Goal: Task Accomplishment & Management: Manage account settings

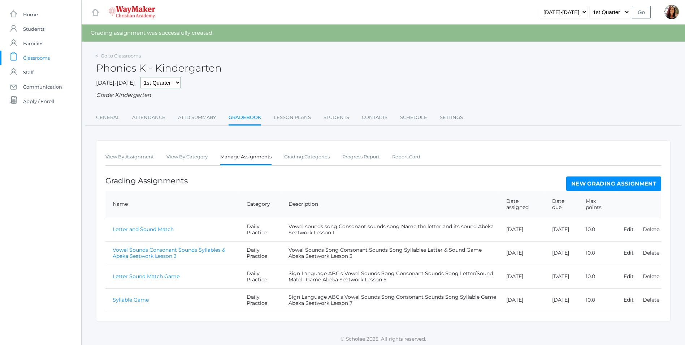
click at [166, 81] on select "1st Quarter 2nd Quarter 3rd Quarter 4th Quarter" at bounding box center [160, 82] width 41 height 11
click at [247, 74] on div "Phonics K - Kindergarten" at bounding box center [383, 64] width 575 height 27
click at [42, 59] on span "Classrooms" at bounding box center [36, 58] width 27 height 14
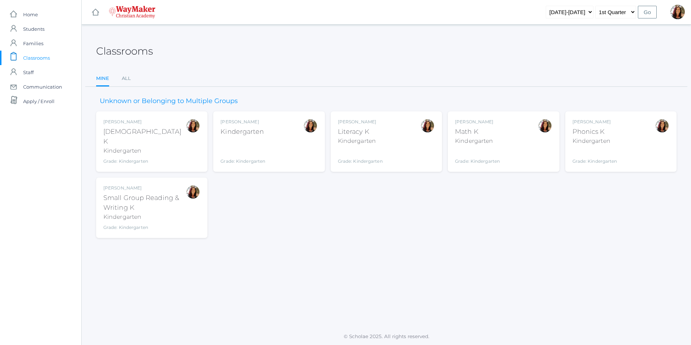
click at [483, 128] on div "Math K" at bounding box center [477, 132] width 45 height 10
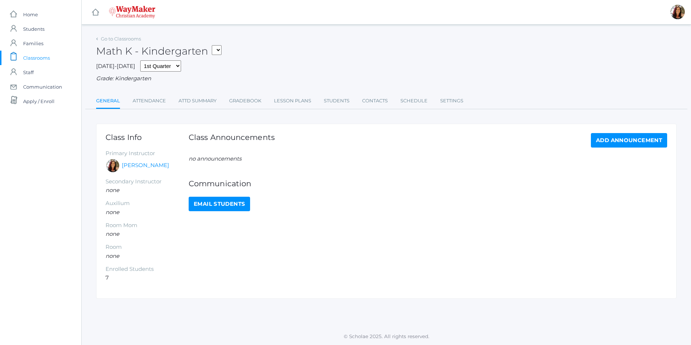
click at [220, 52] on select "KINDER - Small Group Reading & Writing K Kindergarten KINDER - Math K Kindergar…" at bounding box center [217, 50] width 10 height 10
click at [303, 100] on link "Lesson Plans" at bounding box center [292, 101] width 37 height 14
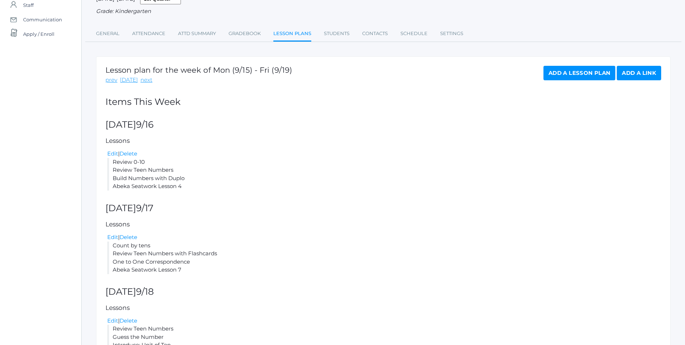
scroll to position [144, 0]
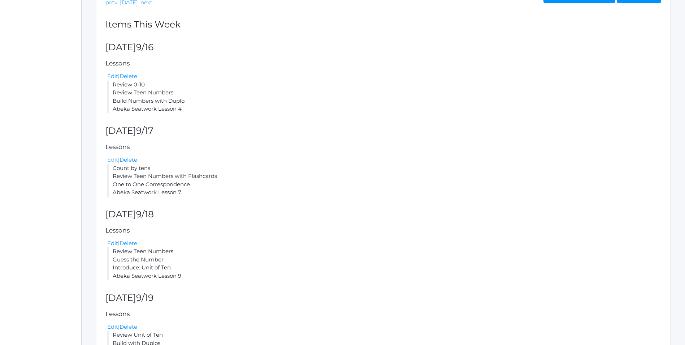
click at [110, 161] on link "Edit" at bounding box center [112, 159] width 11 height 7
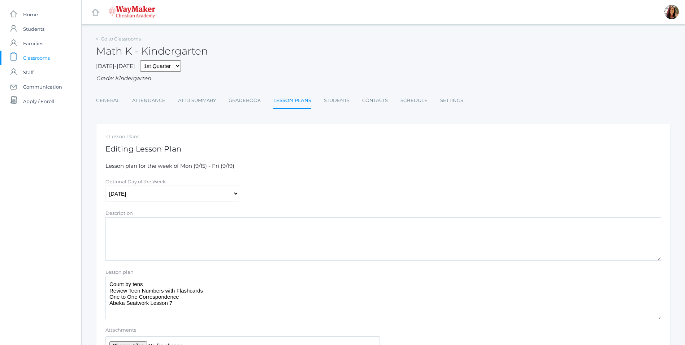
click at [197, 305] on textarea "Count by tens Review Teen Numbers with Flashcards One to One Correspondence Abe…" at bounding box center [383, 297] width 556 height 43
type textarea "Count by tens Review Teen Numbers with Flashcards One to One Correspondence Abe…"
click at [415, 143] on div "< Lesson Plans Editing Lesson Plan Lesson plan for the week of Mon (9/15) - Fri…" at bounding box center [383, 253] width 575 height 259
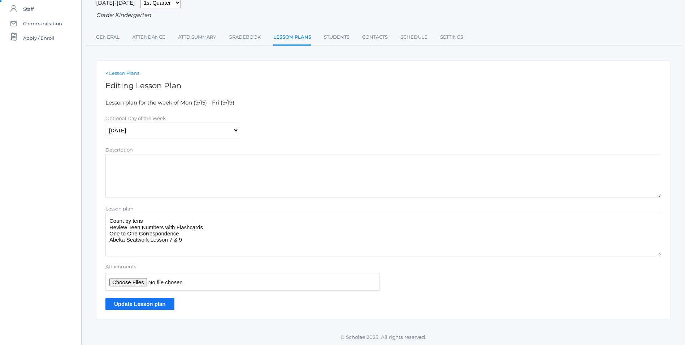
scroll to position [65, 0]
click at [156, 304] on input "Update Lesson plan" at bounding box center [139, 303] width 69 height 12
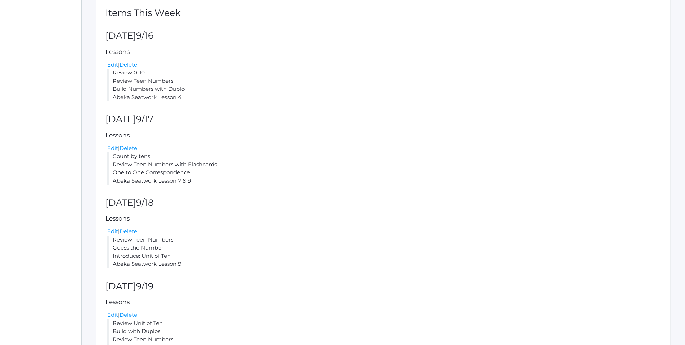
scroll to position [217, 0]
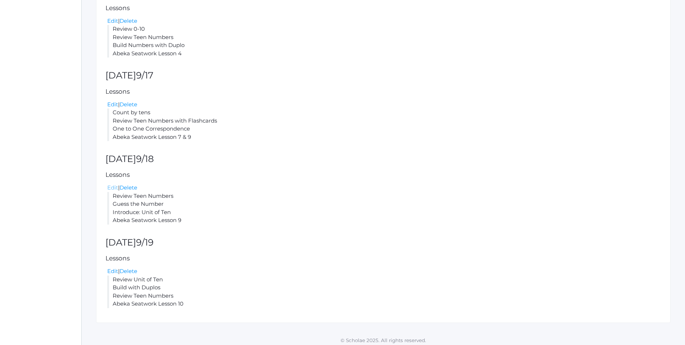
click at [108, 190] on link "Edit" at bounding box center [112, 187] width 11 height 7
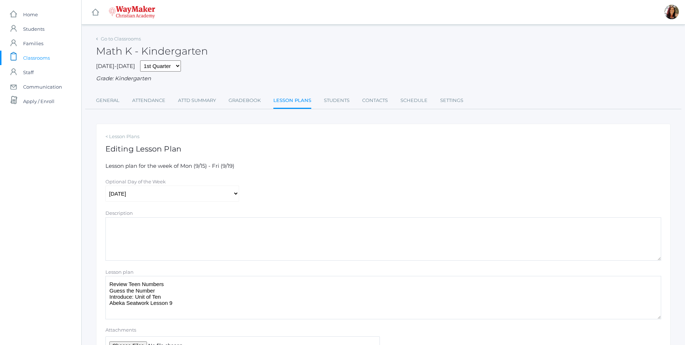
click at [175, 301] on textarea "Review Teen Numbers Guess the Number Introduce: Unit of Ten Abeka Seatwork Less…" at bounding box center [383, 297] width 556 height 43
type textarea "Review Teen Numbers Guess the Number Introduce: Unit of Ten Abeka Seatwork Less…"
click at [315, 176] on form "Lesson plan for the week of Mon (9/15) - Fri (9/19) Optional Day of the Week Mo…" at bounding box center [383, 267] width 556 height 211
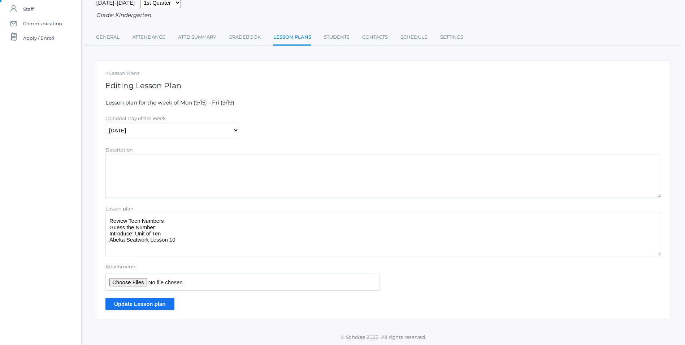
scroll to position [65, 0]
click at [138, 303] on input "Update Lesson plan" at bounding box center [139, 303] width 69 height 12
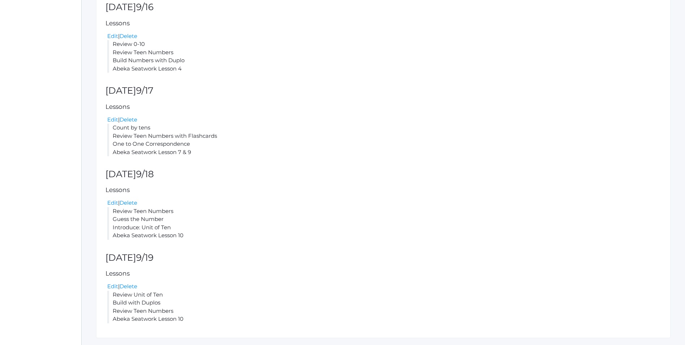
scroll to position [222, 0]
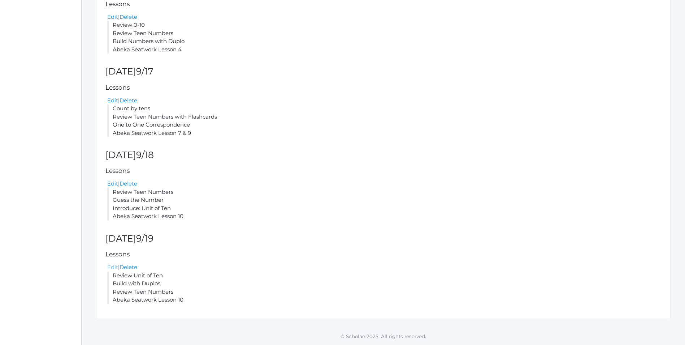
click at [111, 266] on link "Edit" at bounding box center [112, 266] width 11 height 7
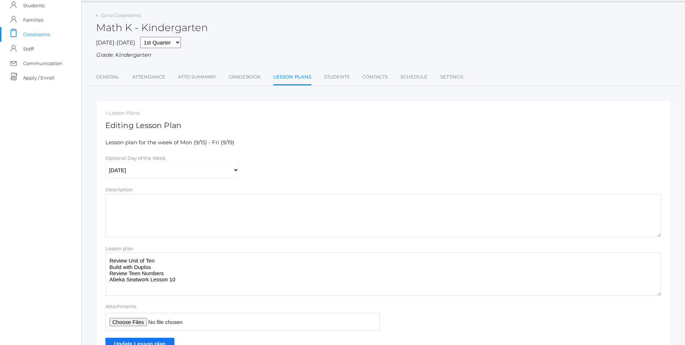
scroll to position [36, 0]
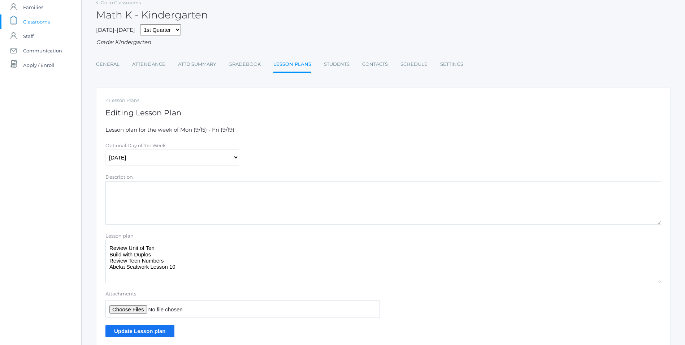
click at [176, 271] on textarea "Review Unit of Ten Build with Duplos Review Teen Numbers Abeka Seatwork Lesson …" at bounding box center [383, 260] width 556 height 43
type textarea "Review Unit of Ten Build with Duplos Review Teen Numbers Abeka Seatwork Lesson …"
click at [154, 331] on input "Update Lesson plan" at bounding box center [139, 331] width 69 height 12
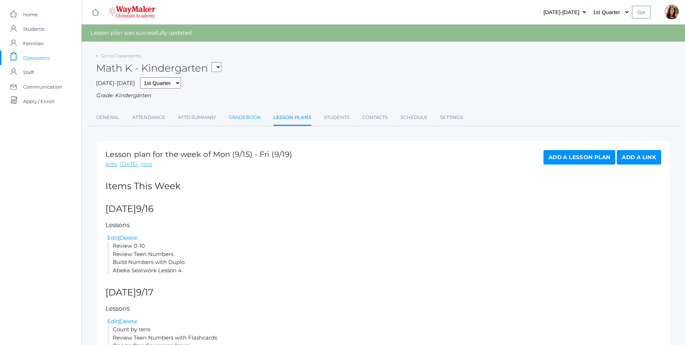
click at [237, 118] on link "Gradebook" at bounding box center [245, 117] width 32 height 14
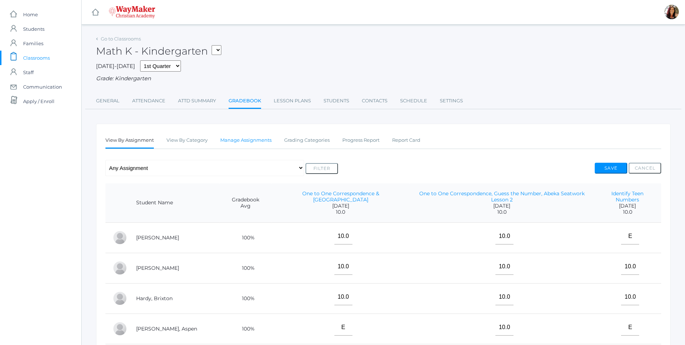
click at [260, 140] on link "Manage Assignments" at bounding box center [245, 140] width 51 height 14
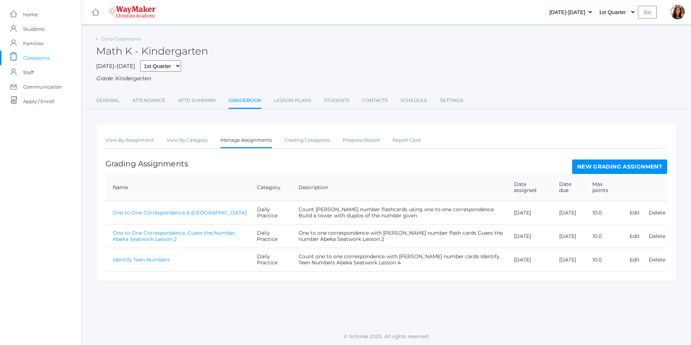
click at [590, 166] on link "New Grading Assignment" at bounding box center [619, 166] width 95 height 14
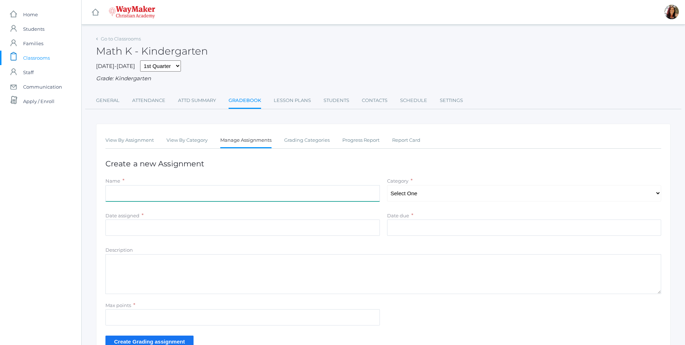
click at [125, 196] on input "Name" at bounding box center [242, 193] width 274 height 16
type input "Identify Teen Numbers"
click at [657, 192] on select "Select One Daily Practice Summative Evaluation" at bounding box center [524, 193] width 274 height 16
select select "1106"
click at [387, 186] on select "Select One Daily Practice Summative Evaluation" at bounding box center [524, 193] width 274 height 16
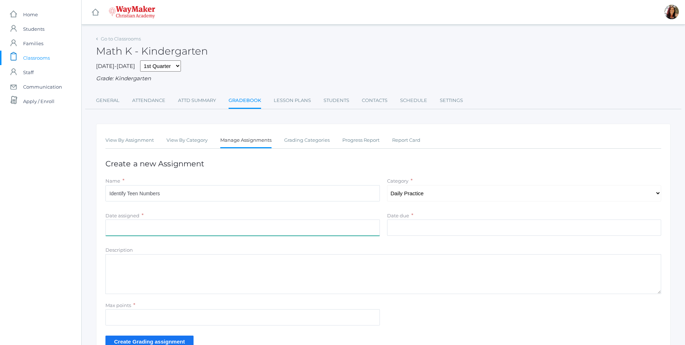
click at [121, 229] on input "Date assigned" at bounding box center [242, 227] width 274 height 16
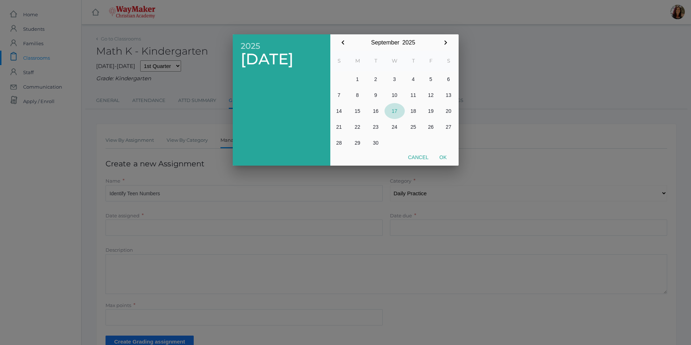
click at [393, 109] on button "17" at bounding box center [394, 111] width 20 height 16
click at [445, 158] on button "Ok" at bounding box center [443, 157] width 18 height 13
type input "2025-09-17"
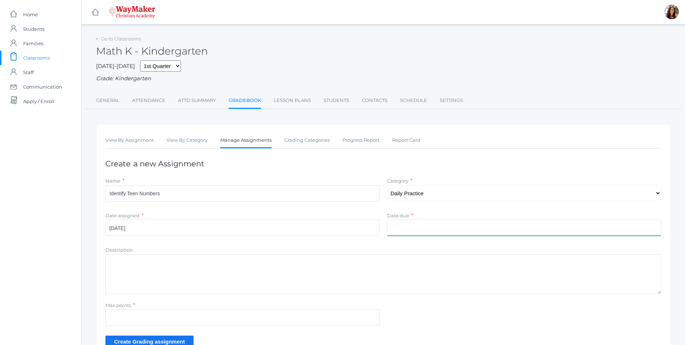
click at [420, 226] on input "Date due" at bounding box center [524, 227] width 274 height 16
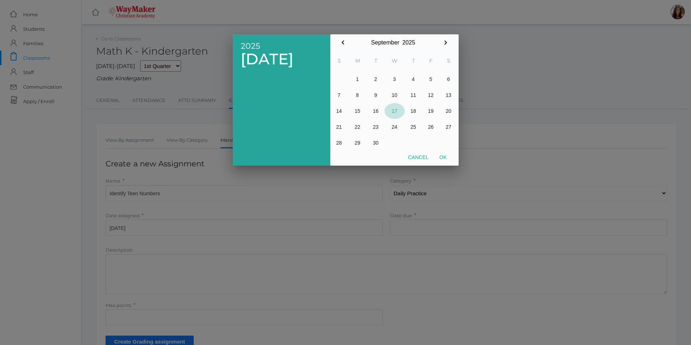
click at [395, 108] on button "17" at bounding box center [394, 111] width 20 height 16
click at [441, 158] on button "Ok" at bounding box center [443, 157] width 18 height 13
type input "2025-09-17"
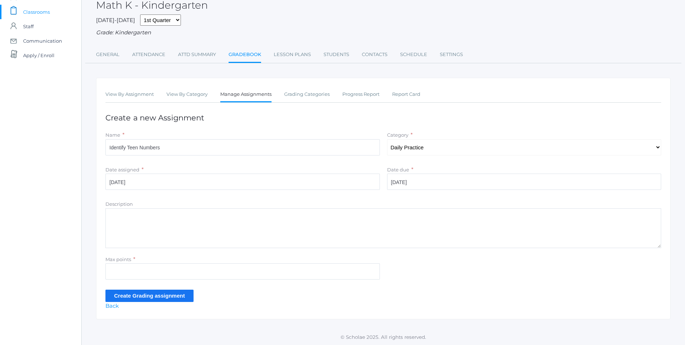
scroll to position [47, 0]
click at [130, 220] on textarea "Description" at bounding box center [383, 228] width 556 height 40
type textarea "Count and identify 1-20 What's my number? Teen Numbers Abeka Seatwork Lesson 7 …"
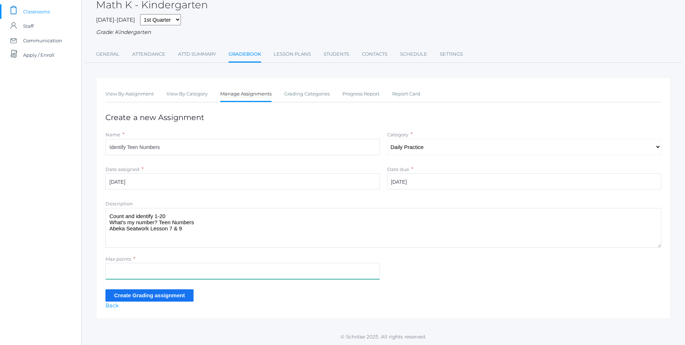
click at [120, 274] on input "Max points" at bounding box center [242, 271] width 274 height 16
type input "10"
click at [121, 295] on input "Create Grading assignment" at bounding box center [149, 295] width 88 height 12
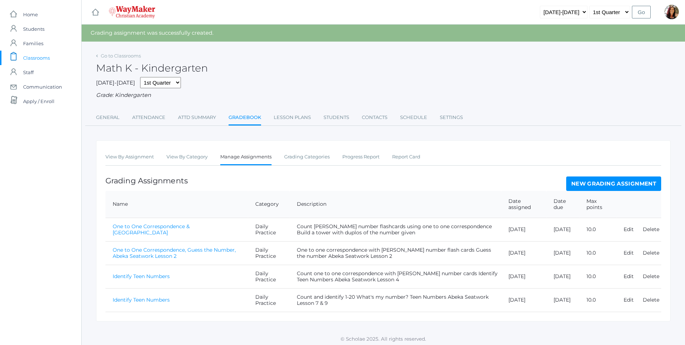
scroll to position [4, 0]
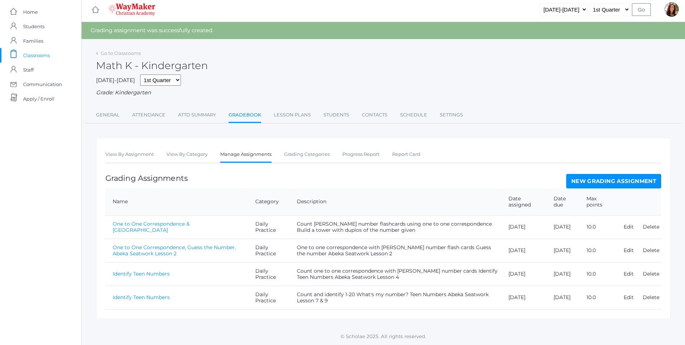
click at [161, 298] on link "Identify Teen Numbers" at bounding box center [141, 297] width 57 height 7
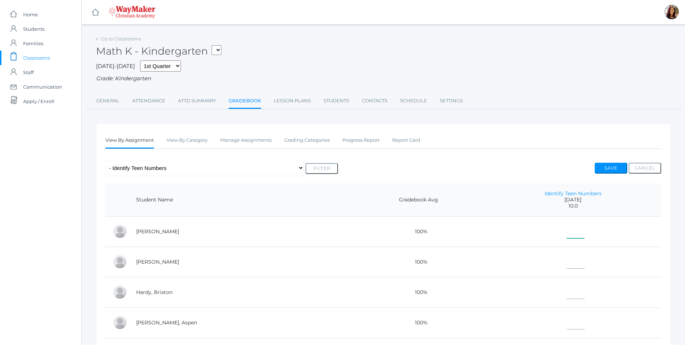
click at [567, 235] on input"] "text" at bounding box center [576, 230] width 18 height 16
type input"] "10"
click at [571, 264] on td at bounding box center [573, 261] width 177 height 30
click at [565, 267] on td at bounding box center [573, 261] width 177 height 30
click at [555, 270] on td at bounding box center [573, 261] width 177 height 30
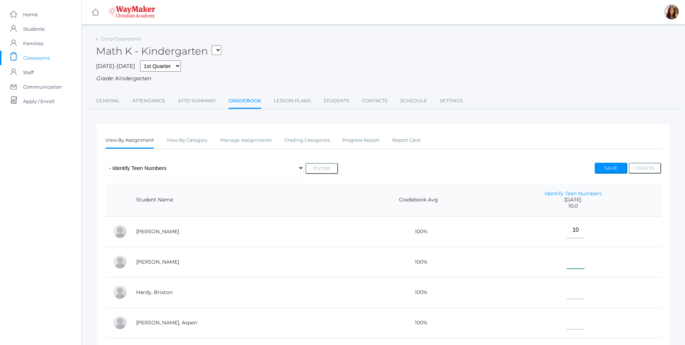
click at [567, 264] on input"] "text" at bounding box center [576, 260] width 18 height 16
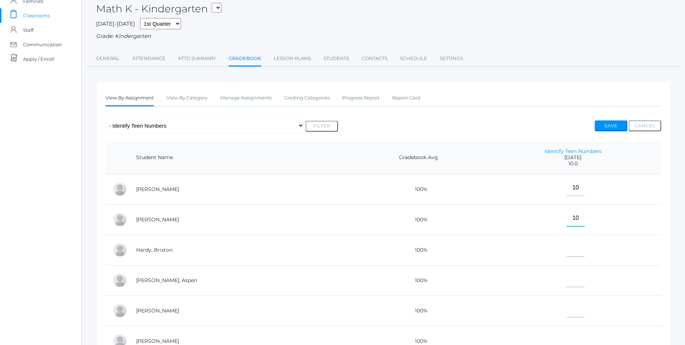
scroll to position [108, 0]
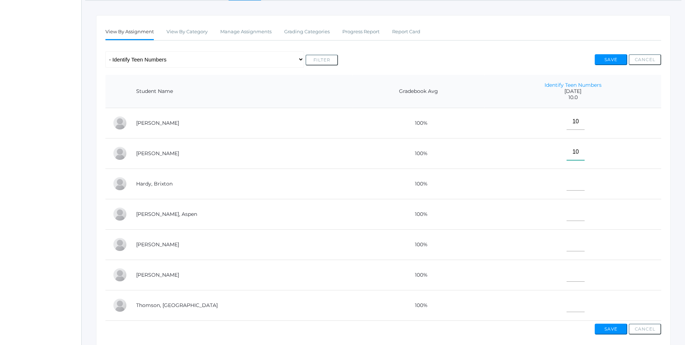
type input"] "10"
click at [567, 187] on input"] "text" at bounding box center [576, 182] width 18 height 16
type input"] "10"
click at [567, 219] on input"] "text" at bounding box center [576, 212] width 18 height 16
type input"] "10"
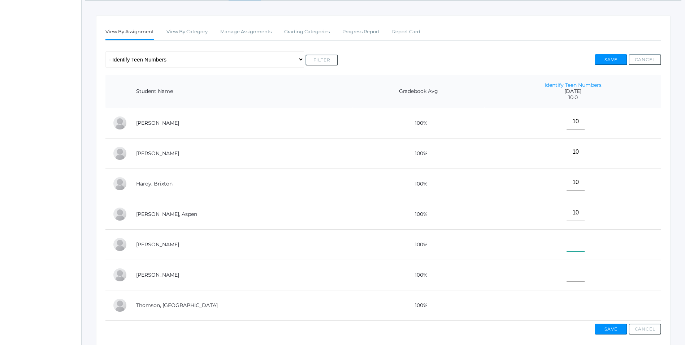
click at [567, 250] on input"] "text" at bounding box center [576, 243] width 18 height 16
type input"] "E"
click at [567, 281] on input"] "text" at bounding box center [576, 273] width 18 height 16
type input"] "E"
click at [567, 308] on input"] "text" at bounding box center [576, 303] width 18 height 16
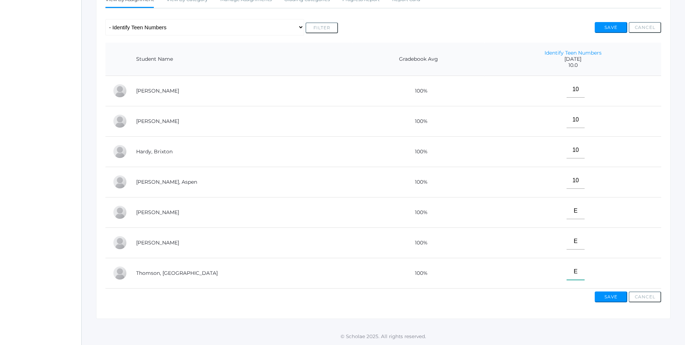
scroll to position [147, 0]
type input"] "E"
click at [616, 294] on button "Save" at bounding box center [611, 296] width 33 height 11
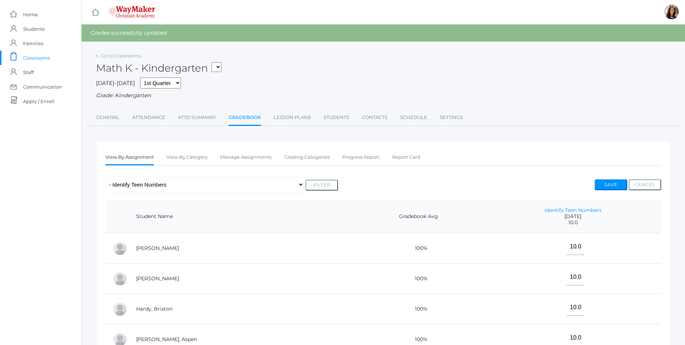
click at [221, 68] on select "KINDER - Small Group Reading & Writing K Kindergarten KINDER - Math K Kindergar…" at bounding box center [217, 67] width 10 height 10
select select "2558"
click at [214, 62] on select "KINDER - Small Group Reading & Writing K Kindergarten KINDER - Math K Kindergar…" at bounding box center [217, 67] width 10 height 10
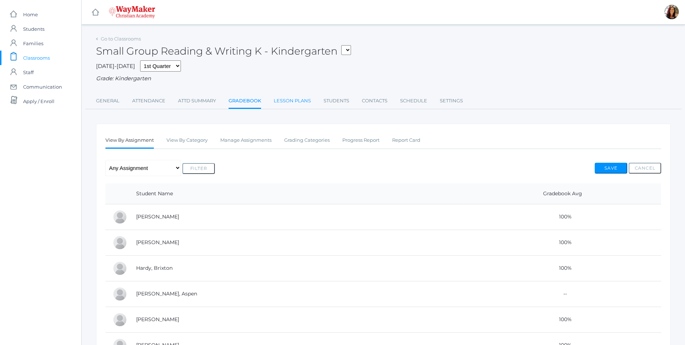
click at [291, 103] on link "Lesson Plans" at bounding box center [292, 101] width 37 height 14
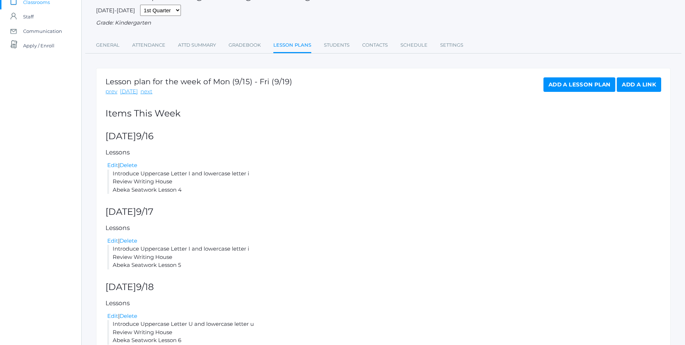
scroll to position [72, 0]
